Goal: Transaction & Acquisition: Purchase product/service

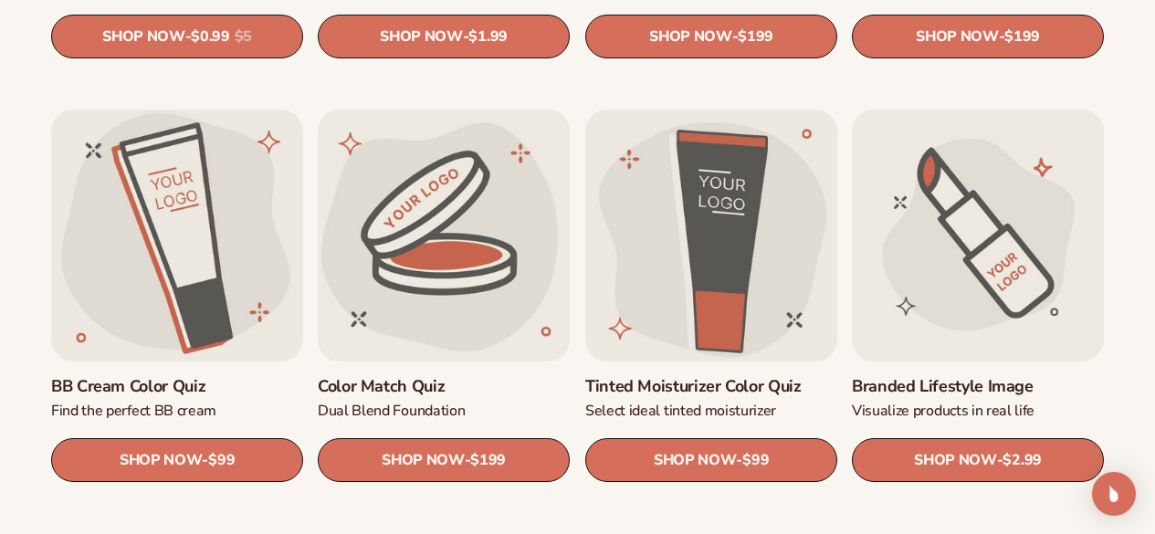
scroll to position [1461, 0]
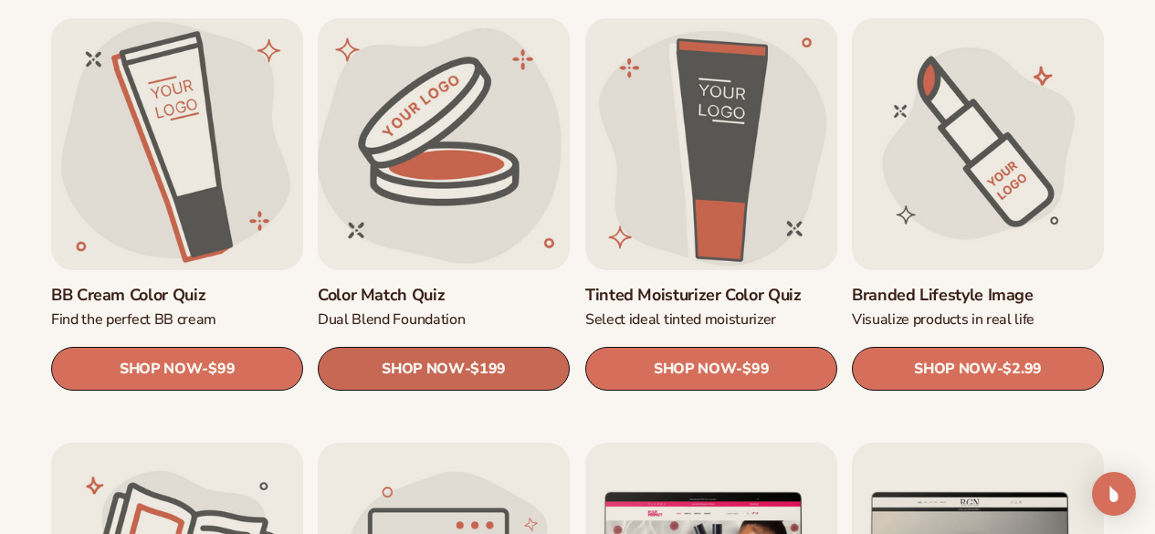
click at [364, 362] on link "SHOP NOW - Regular price $199 Sale price $199 Regular price Unit price / per" at bounding box center [444, 370] width 252 height 44
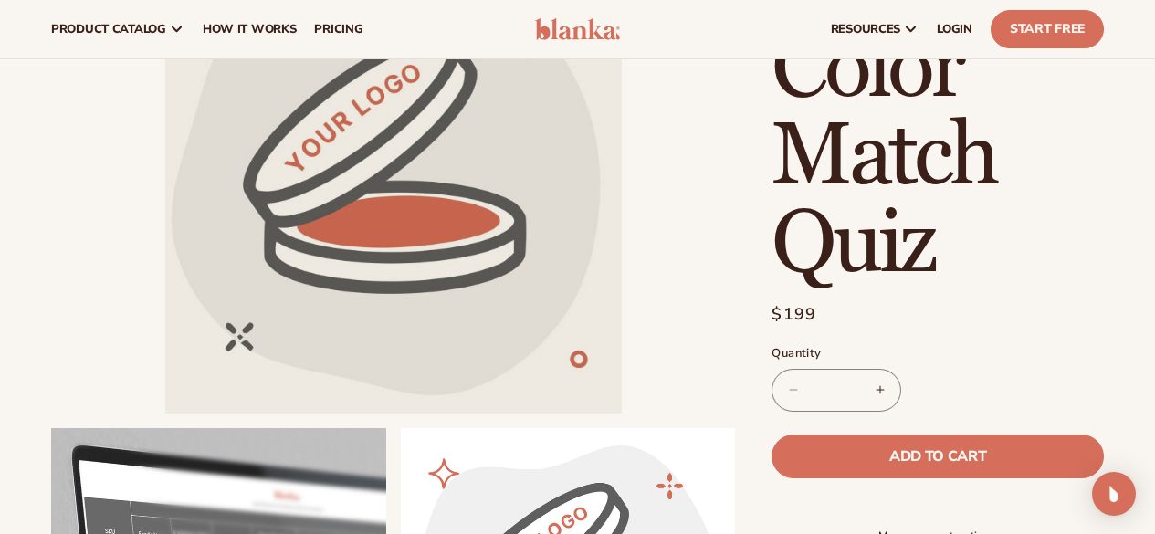
scroll to position [91, 0]
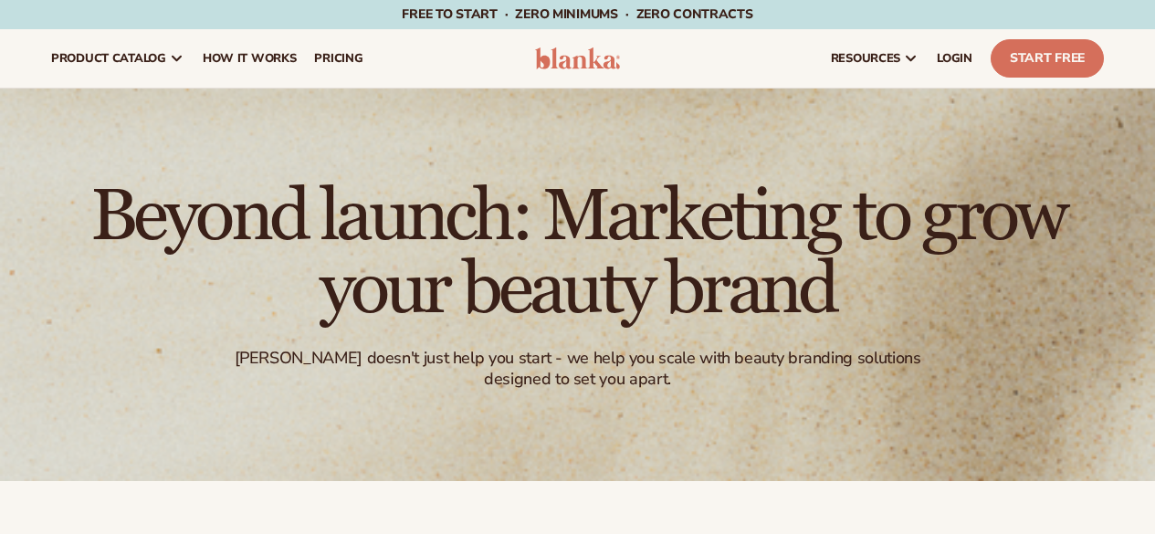
scroll to position [1461, 0]
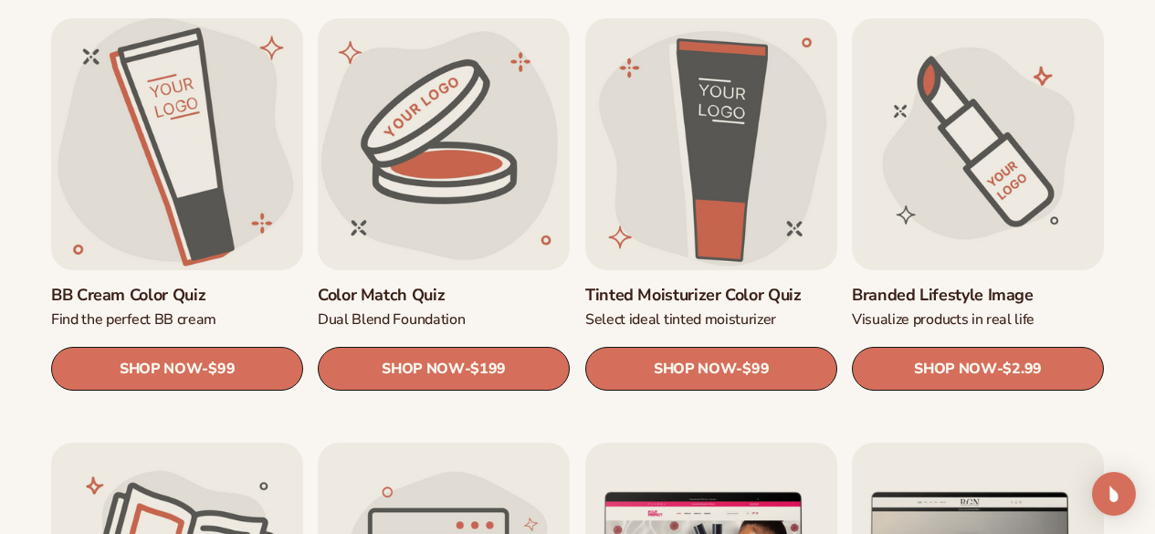
click at [151, 307] on link "BB Cream Color Quiz" at bounding box center [177, 296] width 252 height 21
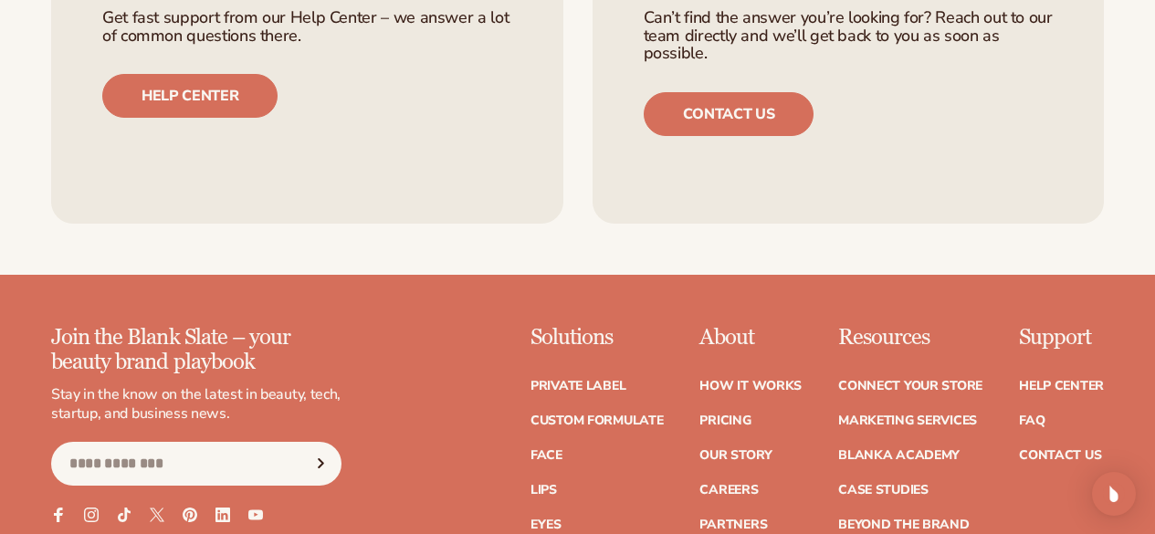
scroll to position [1279, 0]
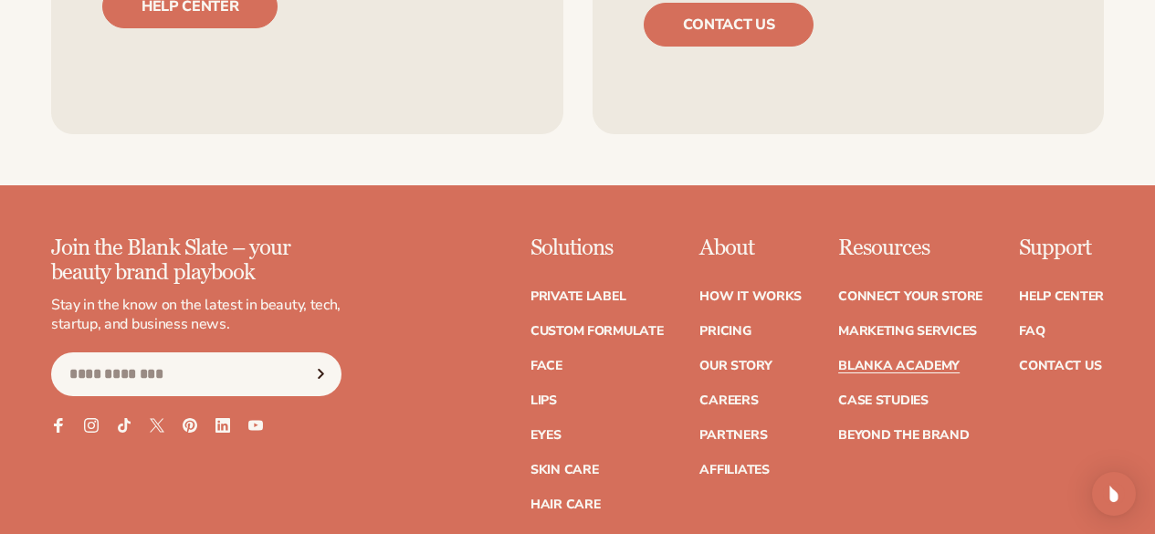
click at [846, 373] on link "Blanka Academy" at bounding box center [898, 366] width 121 height 13
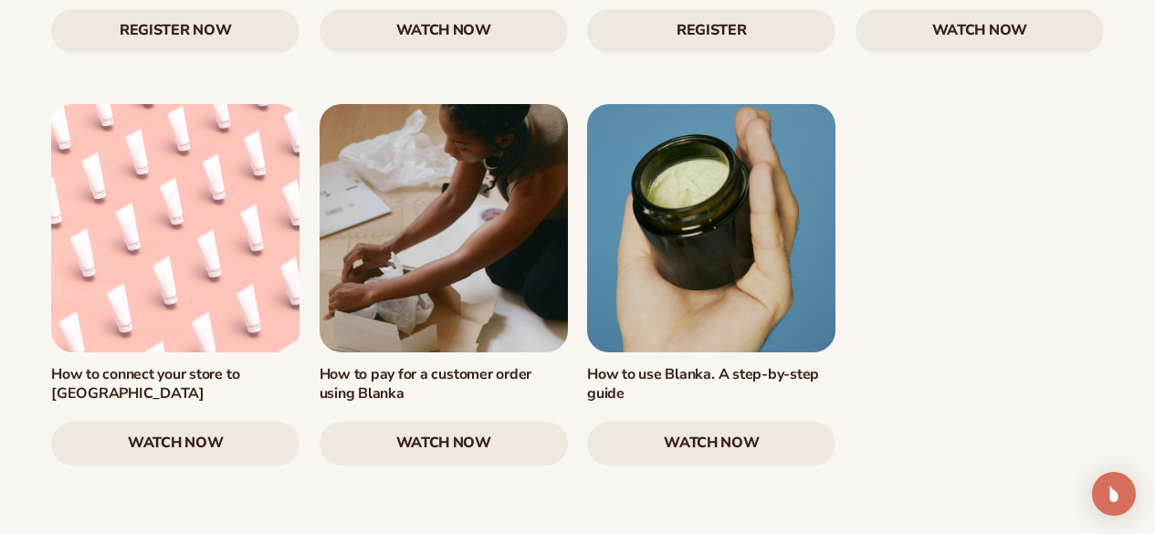
scroll to position [2557, 0]
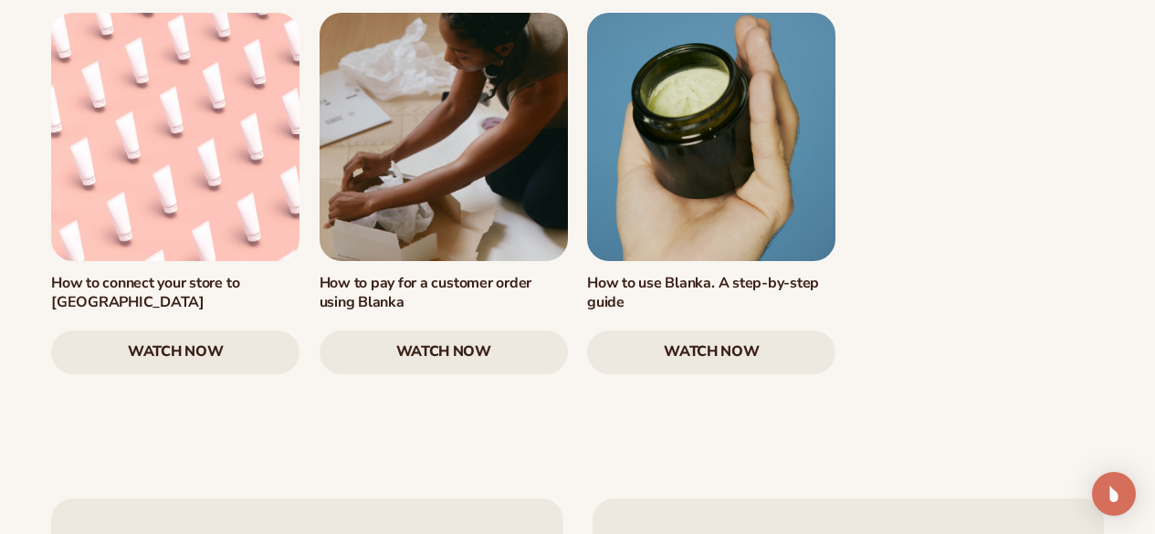
click at [515, 374] on link "watch now" at bounding box center [444, 353] width 248 height 44
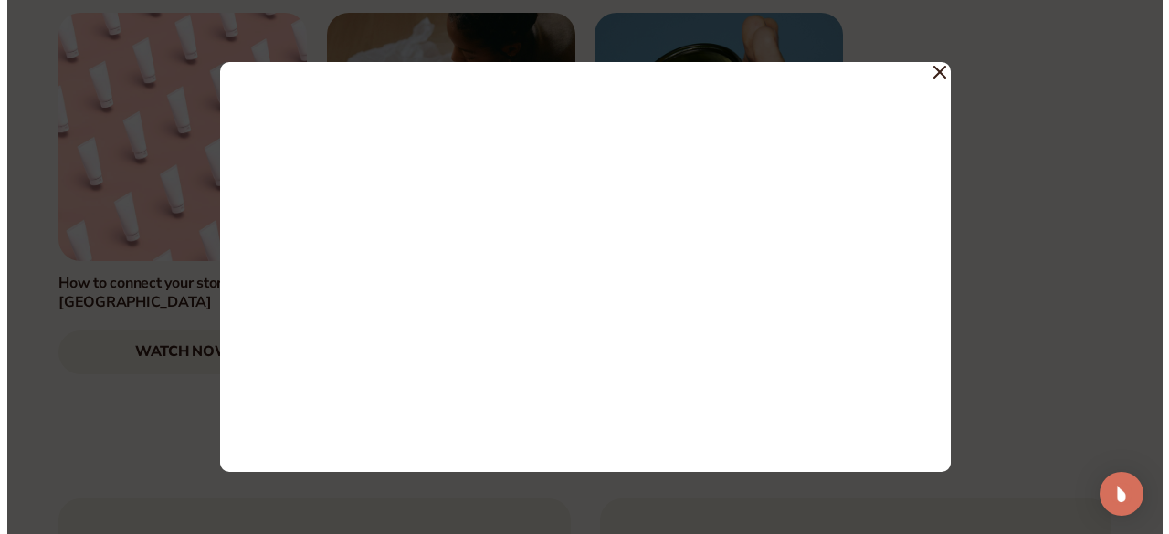
scroll to position [2567, 0]
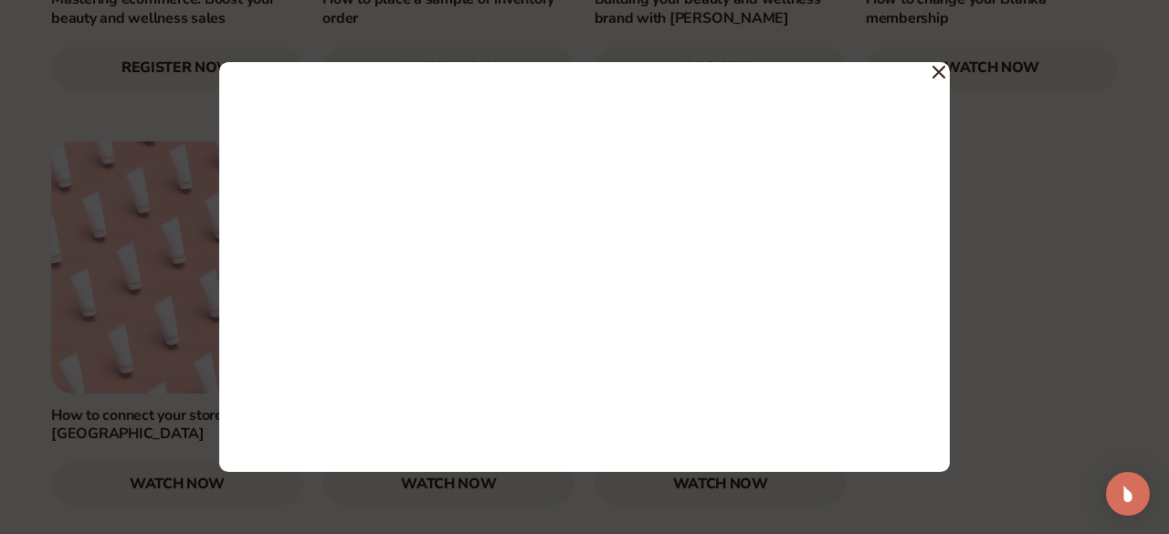
click at [941, 70] on icon at bounding box center [938, 72] width 11 height 11
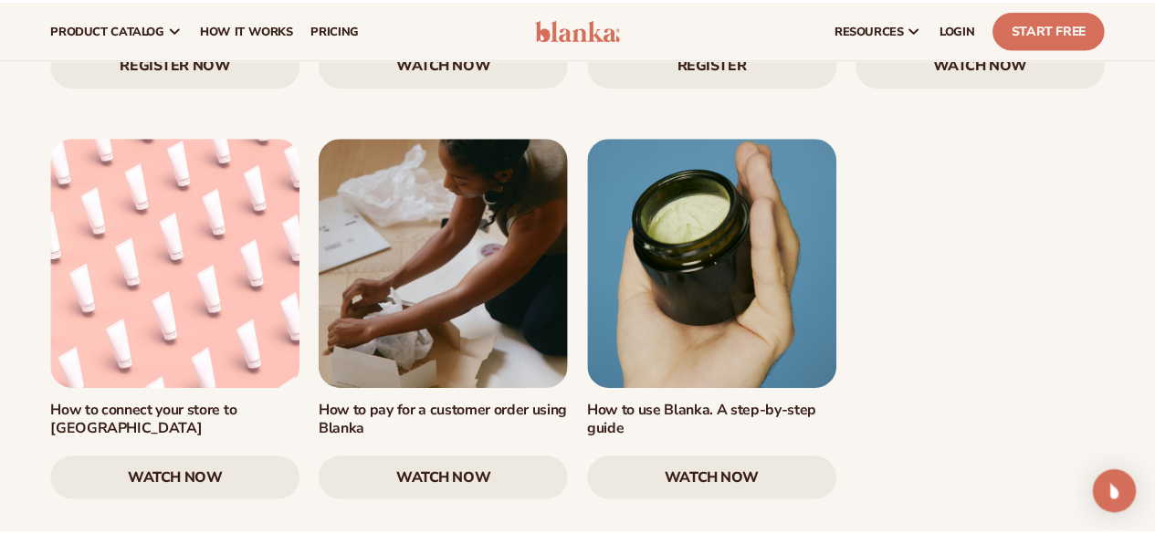
scroll to position [2557, 0]
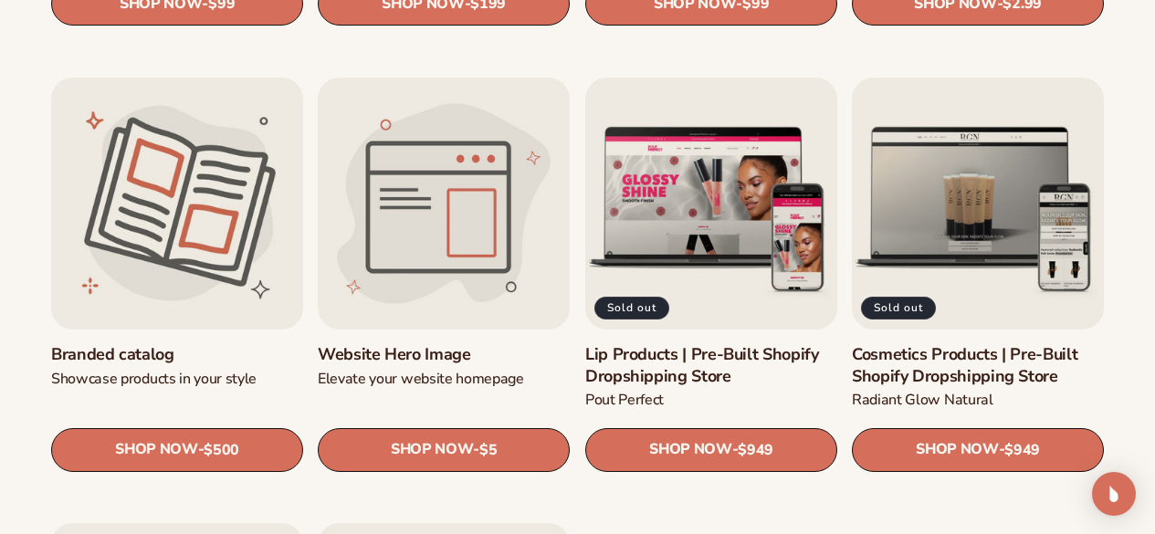
scroll to position [1918, 0]
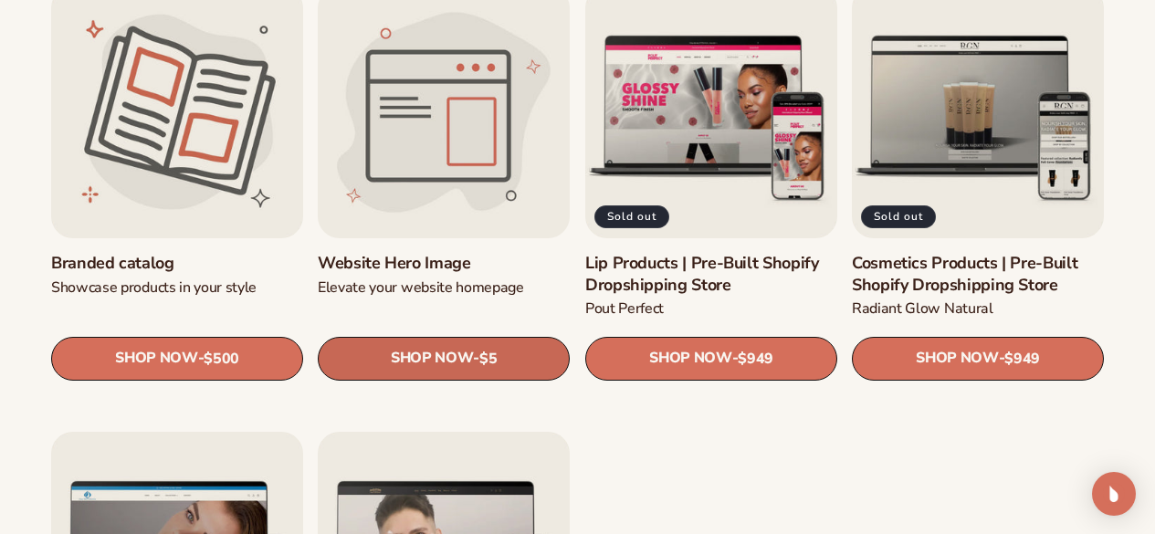
click at [371, 353] on link "SHOP NOW - Regular price $5 Sale price $5 Regular price Unit price / per" at bounding box center [444, 359] width 252 height 44
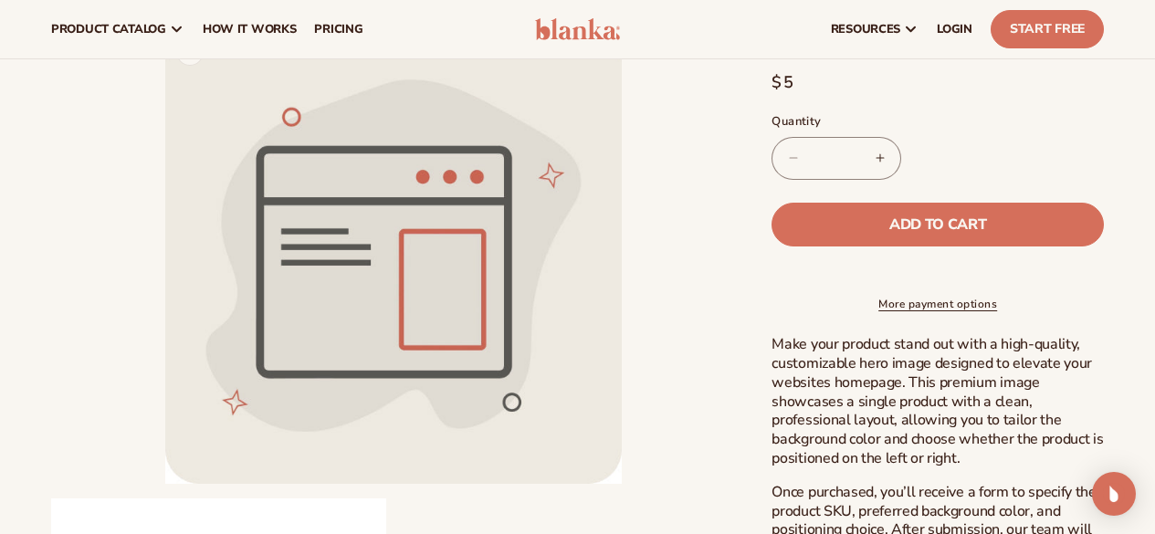
scroll to position [274, 0]
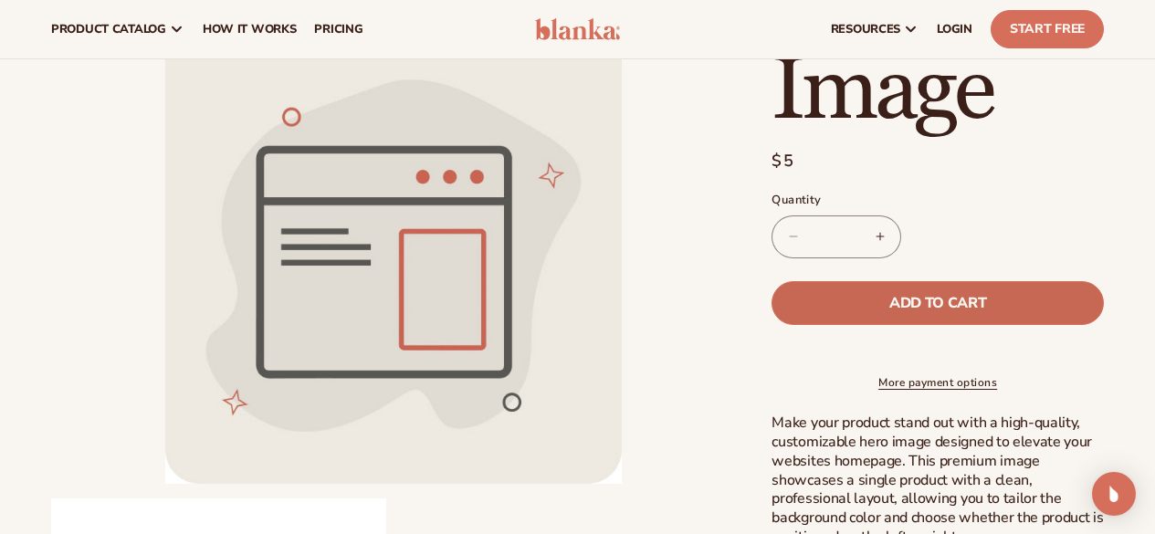
click at [879, 304] on button "Add to cart" at bounding box center [938, 303] width 332 height 44
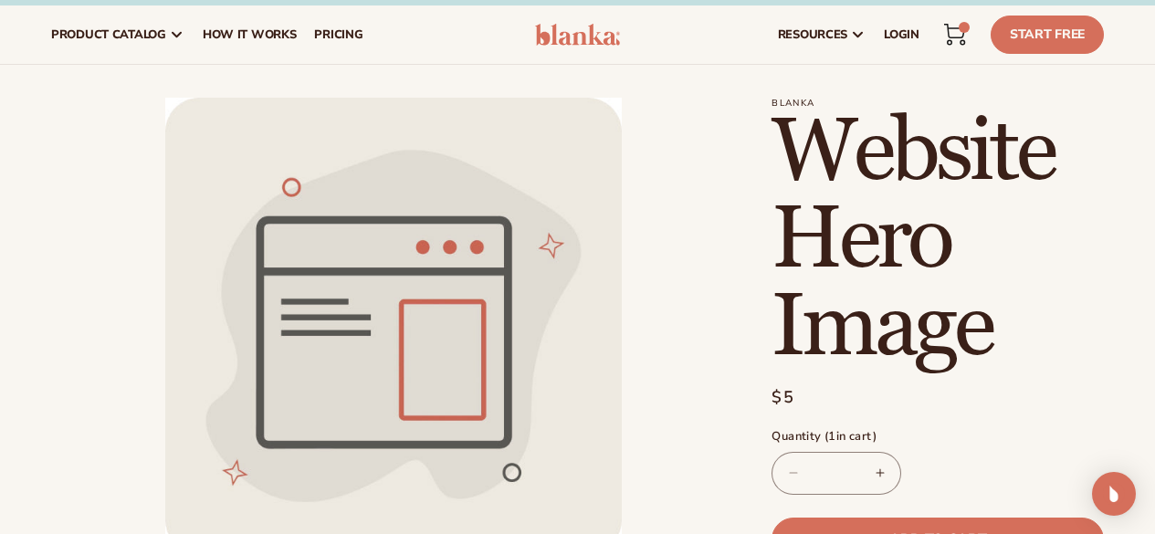
scroll to position [0, 0]
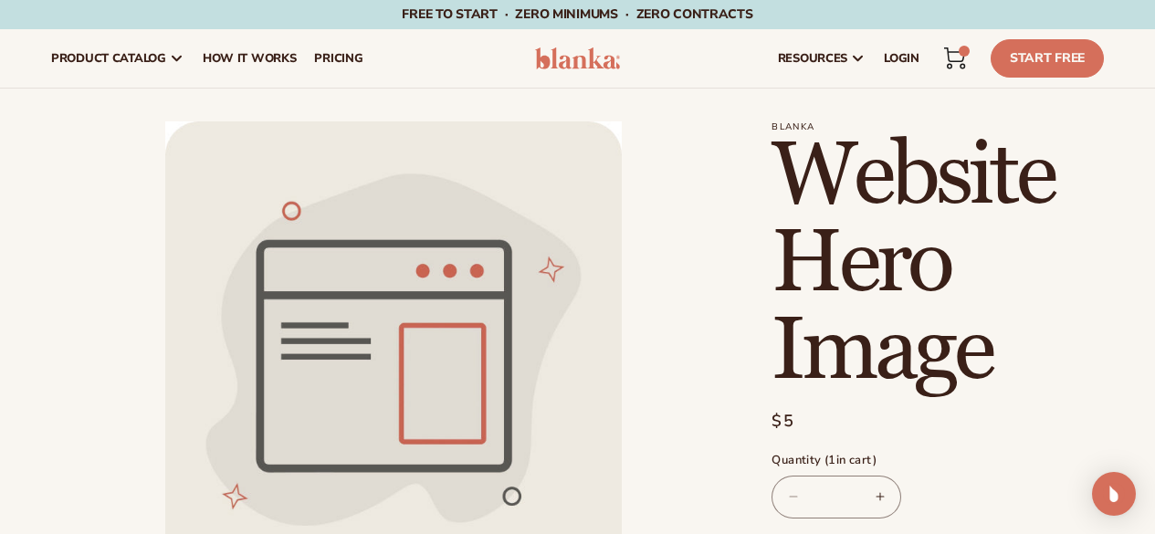
click at [956, 51] on icon at bounding box center [955, 55] width 20 height 14
